Goal: Task Accomplishment & Management: Use online tool/utility

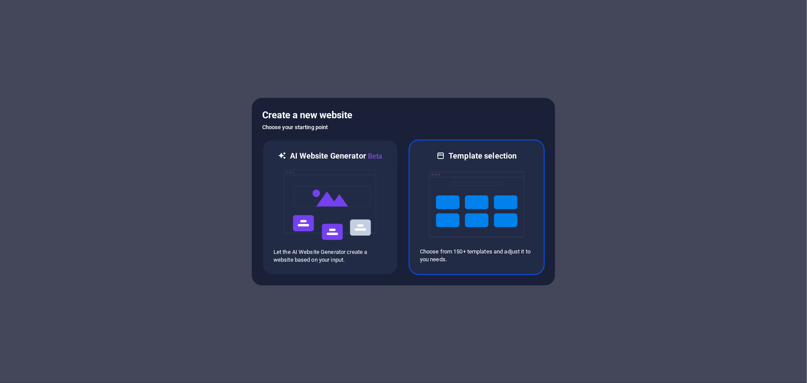
click at [450, 188] on img at bounding box center [476, 204] width 95 height 87
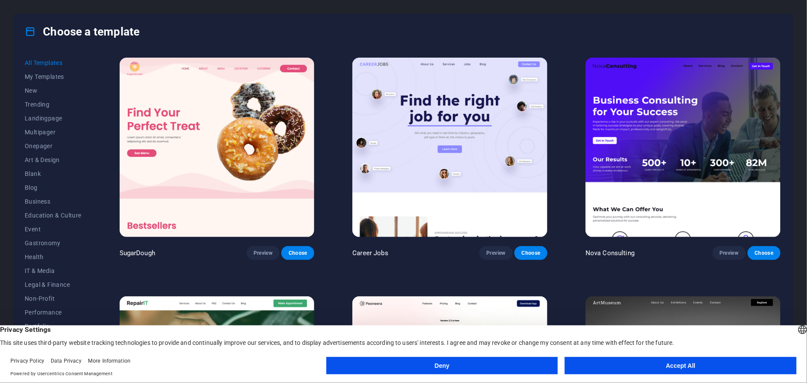
click at [680, 370] on button "Accept All" at bounding box center [681, 365] width 232 height 17
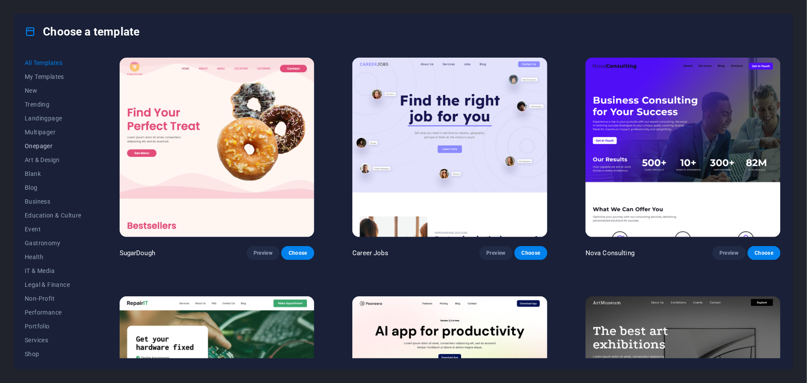
click at [48, 144] on span "Onepager" at bounding box center [53, 146] width 57 height 7
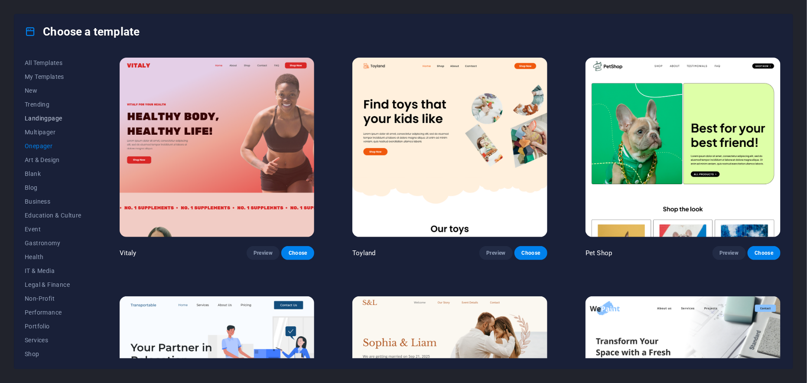
click at [45, 118] on span "Landingpage" at bounding box center [53, 118] width 57 height 7
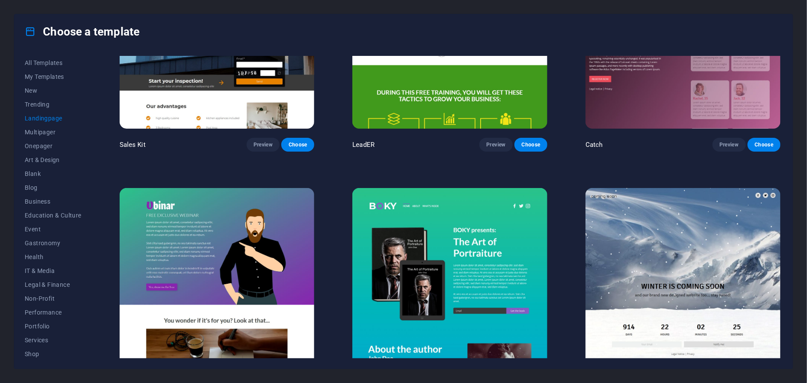
scroll to position [1648, 0]
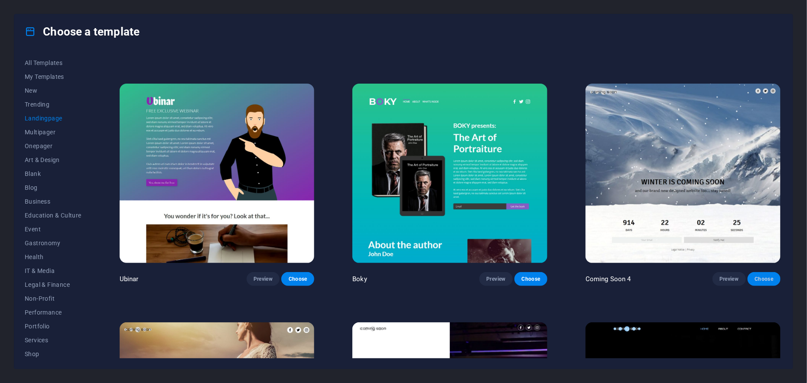
click at [759, 276] on span "Choose" at bounding box center [764, 279] width 19 height 7
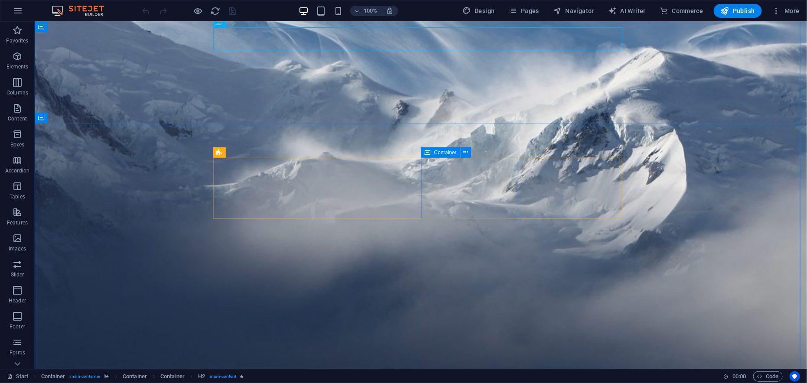
scroll to position [87, 0]
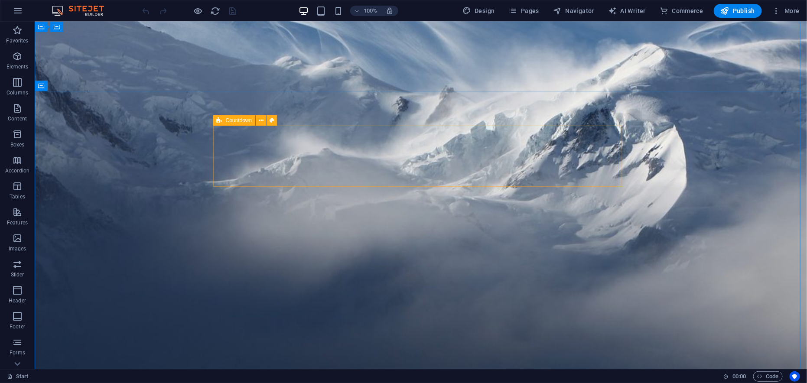
click at [220, 119] on icon at bounding box center [220, 120] width 6 height 10
click at [262, 121] on icon at bounding box center [261, 120] width 5 height 9
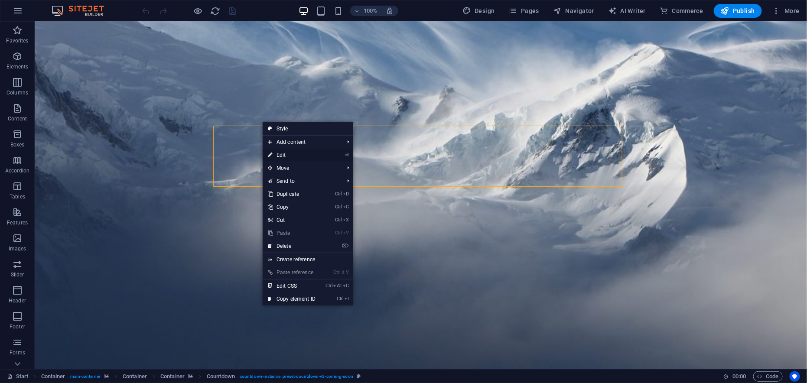
click at [273, 153] on link "⏎ Edit" at bounding box center [292, 155] width 58 height 13
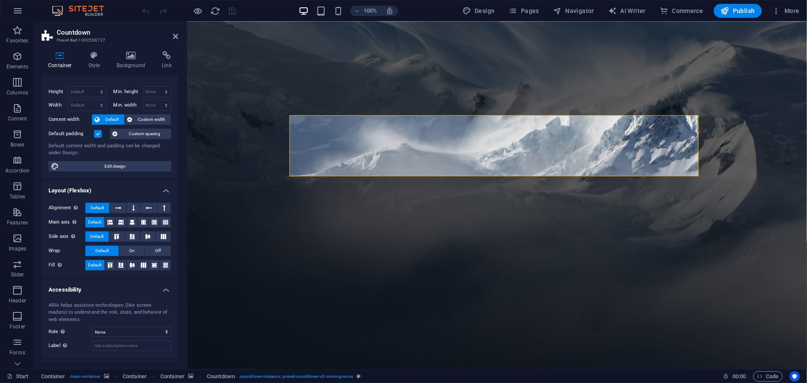
scroll to position [0, 0]
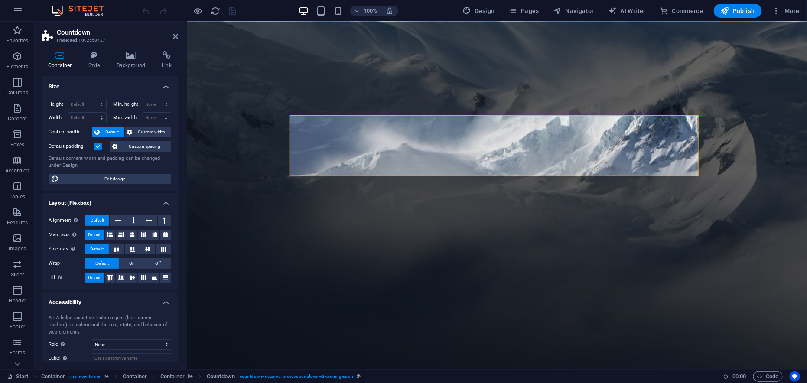
click at [99, 69] on div "Container Style Background Link Size Height Default px rem % vh vw Min. height …" at bounding box center [110, 206] width 137 height 311
click at [95, 63] on h4 "Style" at bounding box center [96, 60] width 28 height 18
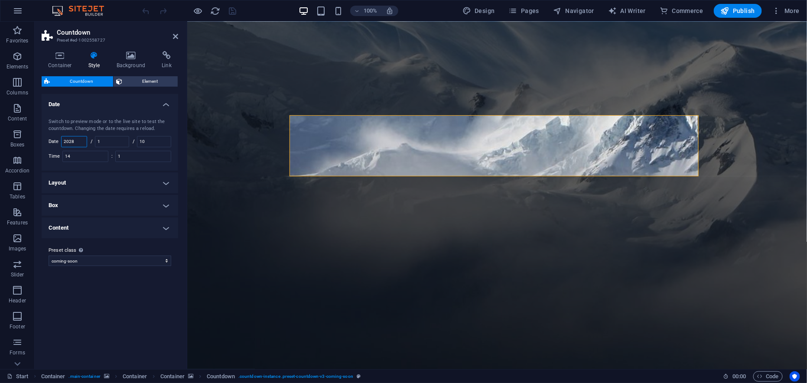
click at [76, 138] on input "2028" at bounding box center [74, 142] width 25 height 10
type input "2025"
drag, startPoint x: 111, startPoint y: 140, endPoint x: 97, endPoint y: 144, distance: 14.4
click at [97, 144] on div "/ 1" at bounding box center [110, 141] width 39 height 11
type input "10"
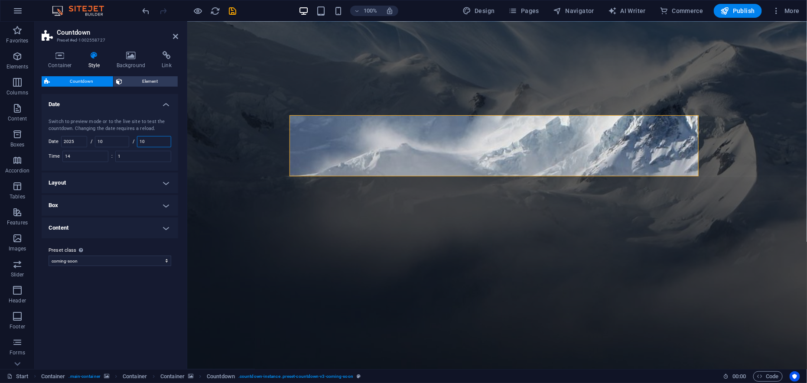
drag, startPoint x: 157, startPoint y: 145, endPoint x: 138, endPoint y: 142, distance: 19.7
click at [138, 142] on div "/ 10" at bounding box center [152, 141] width 39 height 11
type input "10"
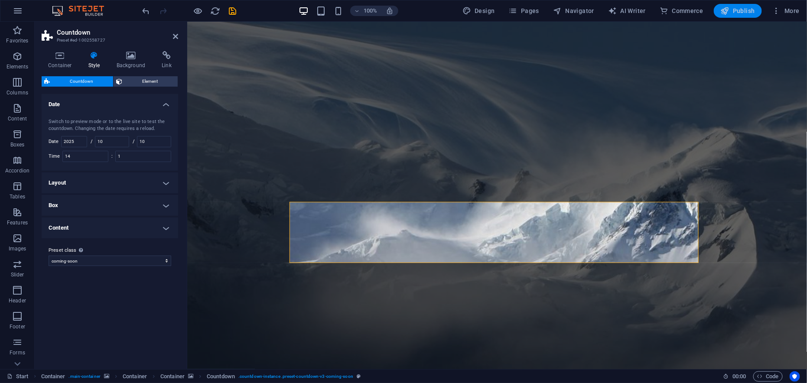
click at [739, 8] on span "Publish" at bounding box center [738, 11] width 34 height 9
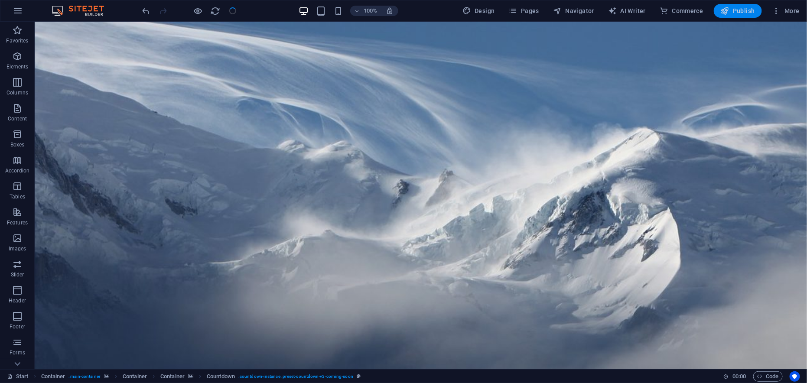
checkbox input "false"
